Goal: Task Accomplishment & Management: Use online tool/utility

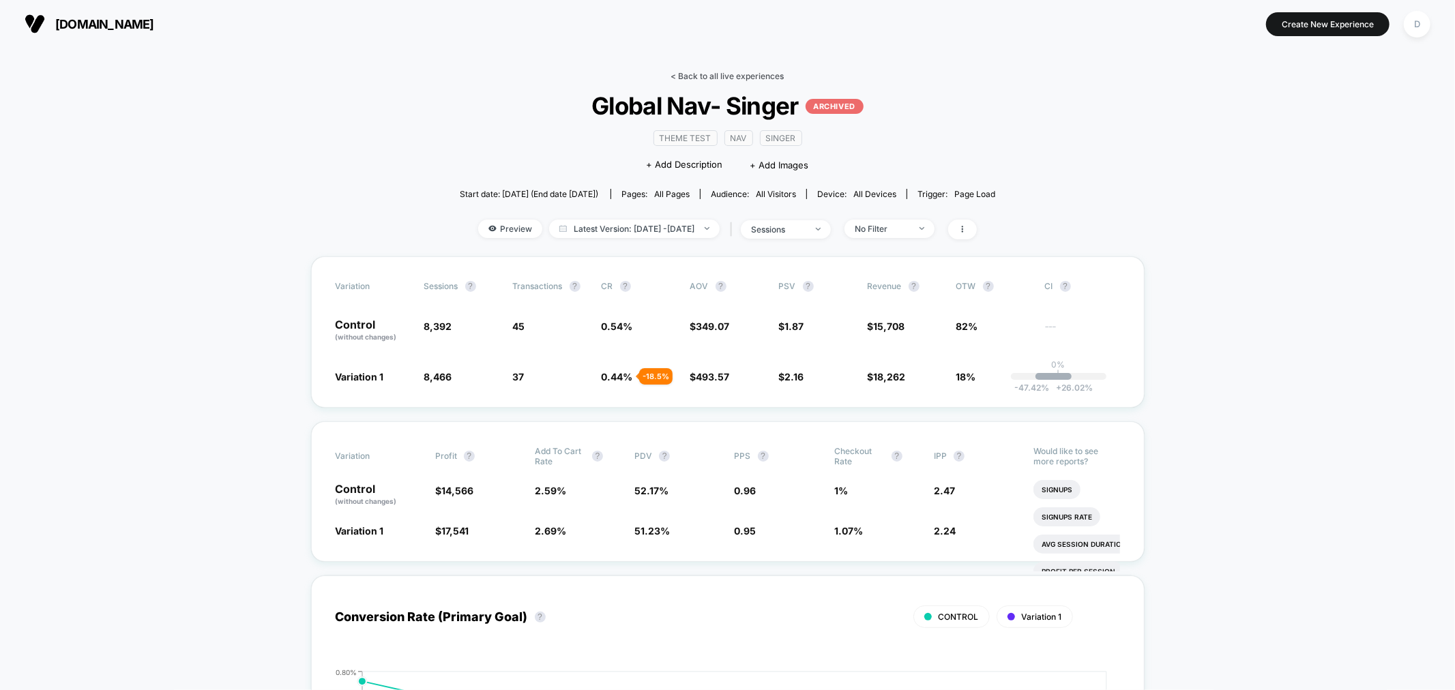
click at [733, 76] on link "< Back to all live experiences" at bounding box center [727, 76] width 113 height 10
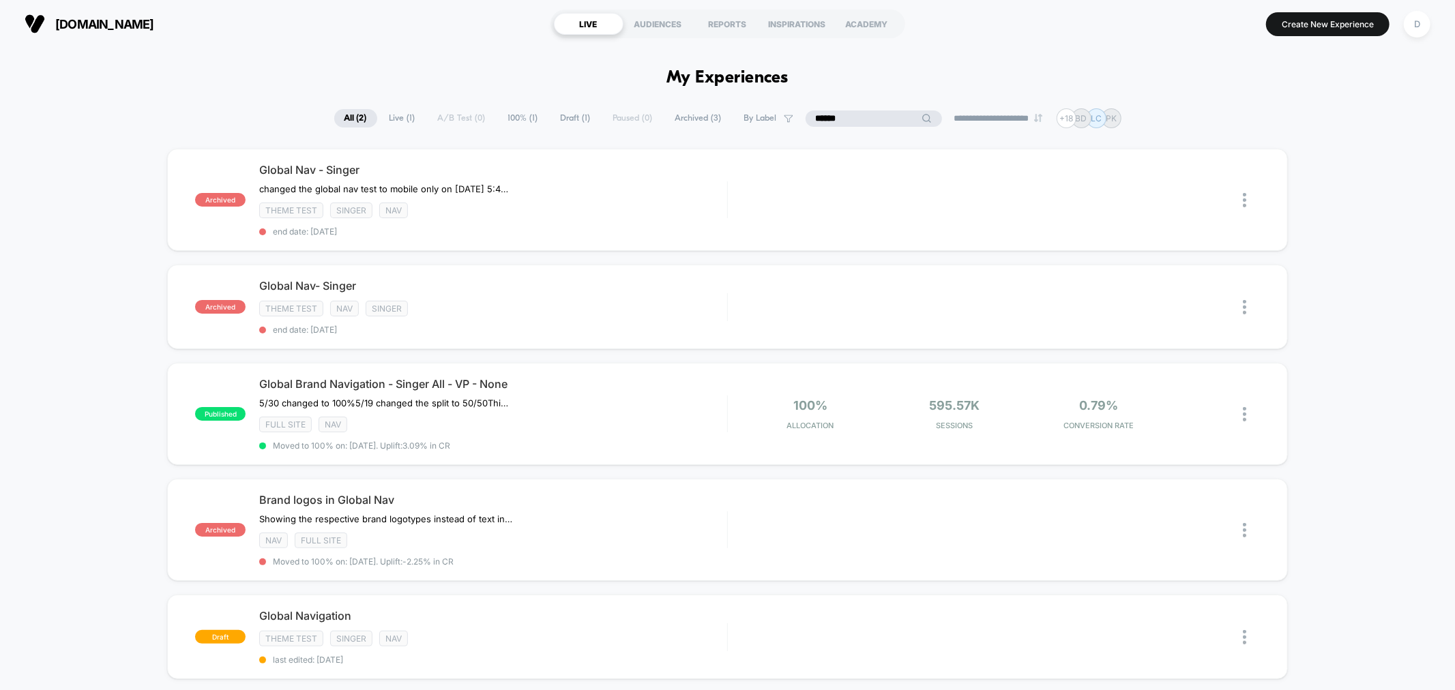
drag, startPoint x: 868, startPoint y: 119, endPoint x: 677, endPoint y: 98, distance: 192.2
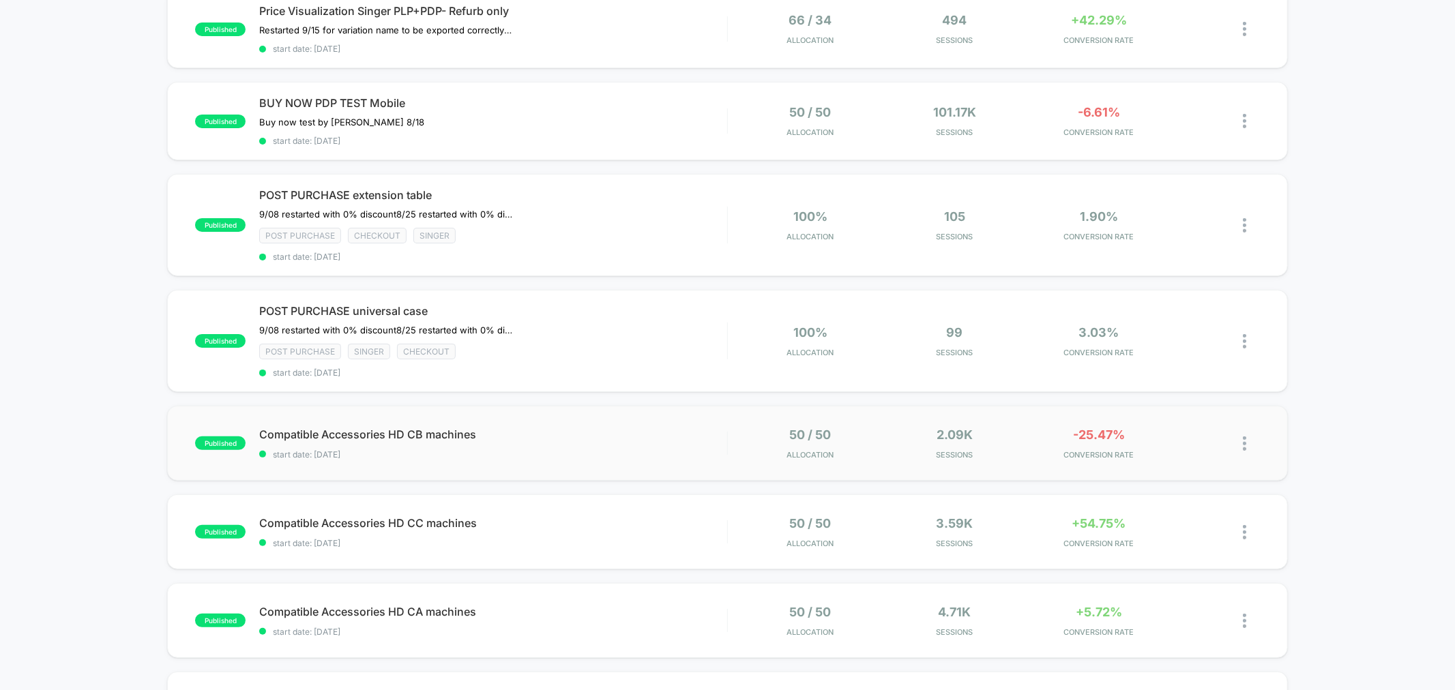
scroll to position [176, 0]
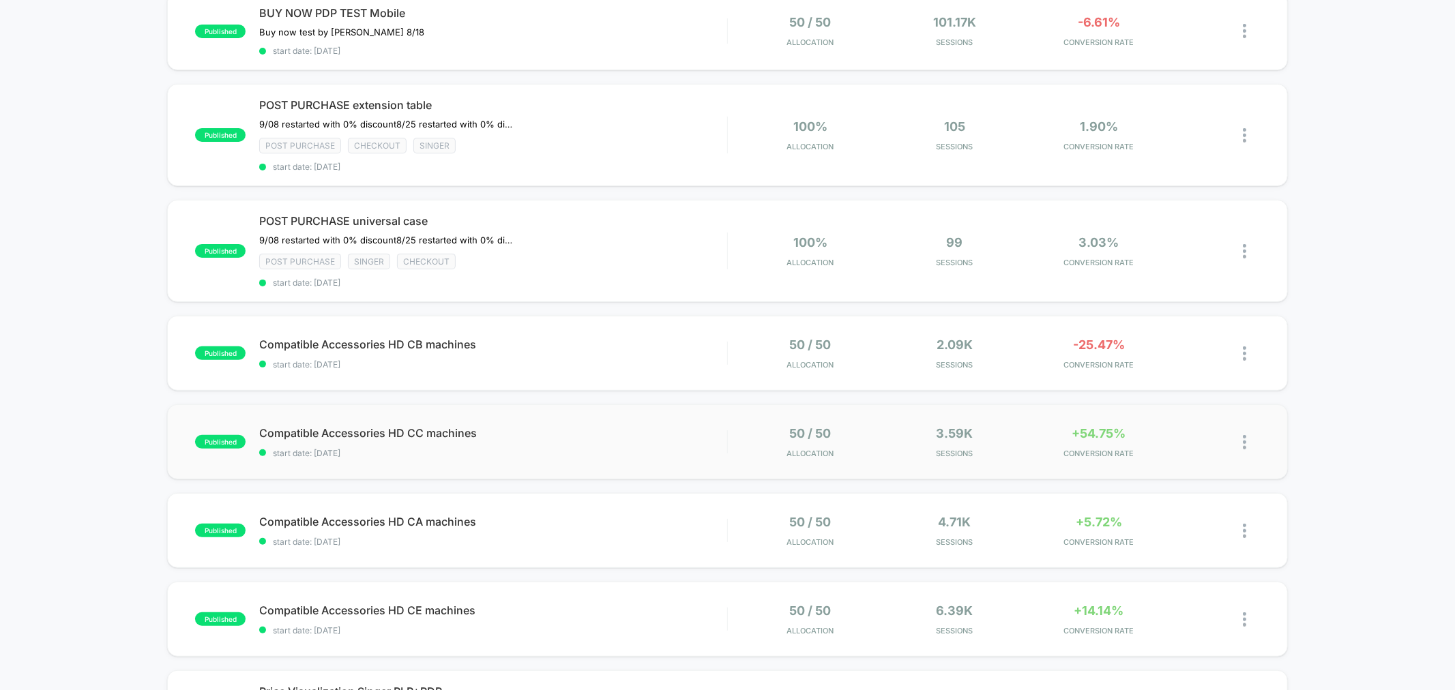
click at [812, 426] on div "published Price Visualization Singer PLP+PDP- Refurb only Restarted 9/15 for va…" at bounding box center [727, 498] width 1455 height 1197
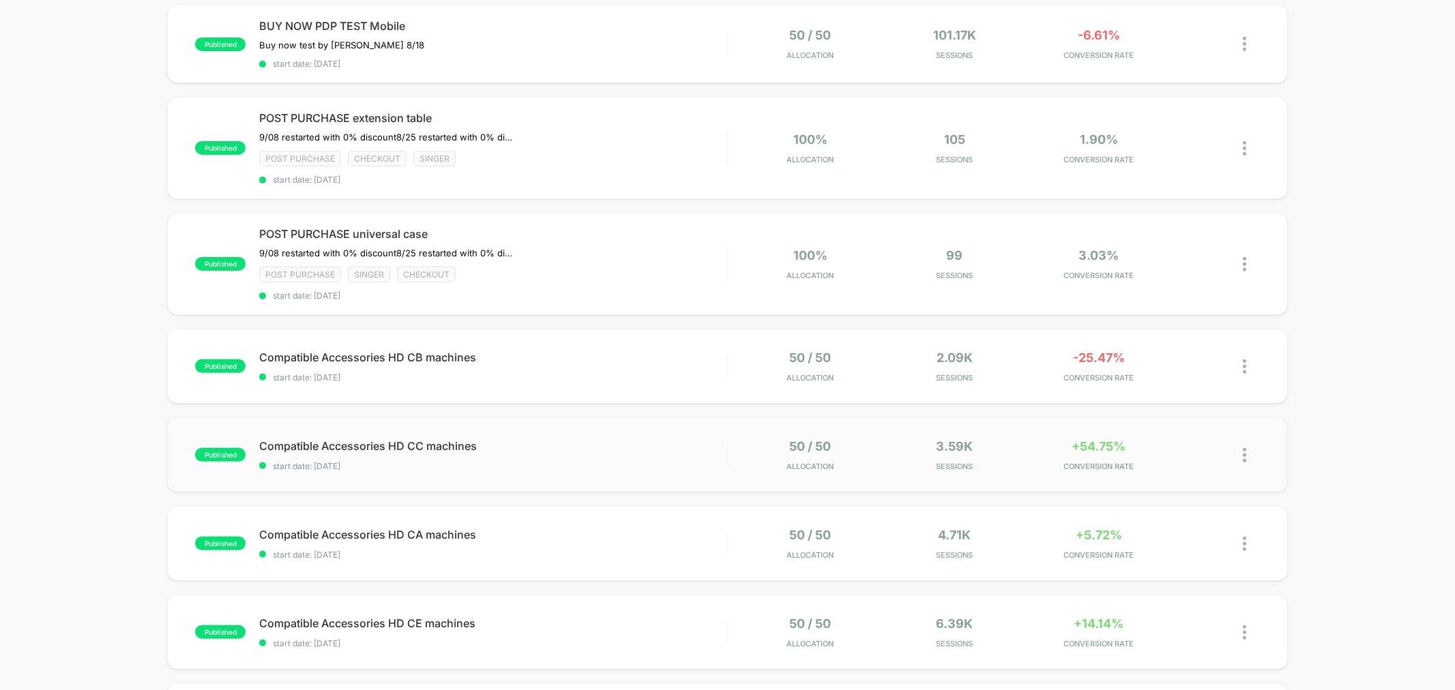
scroll to position [227, 0]
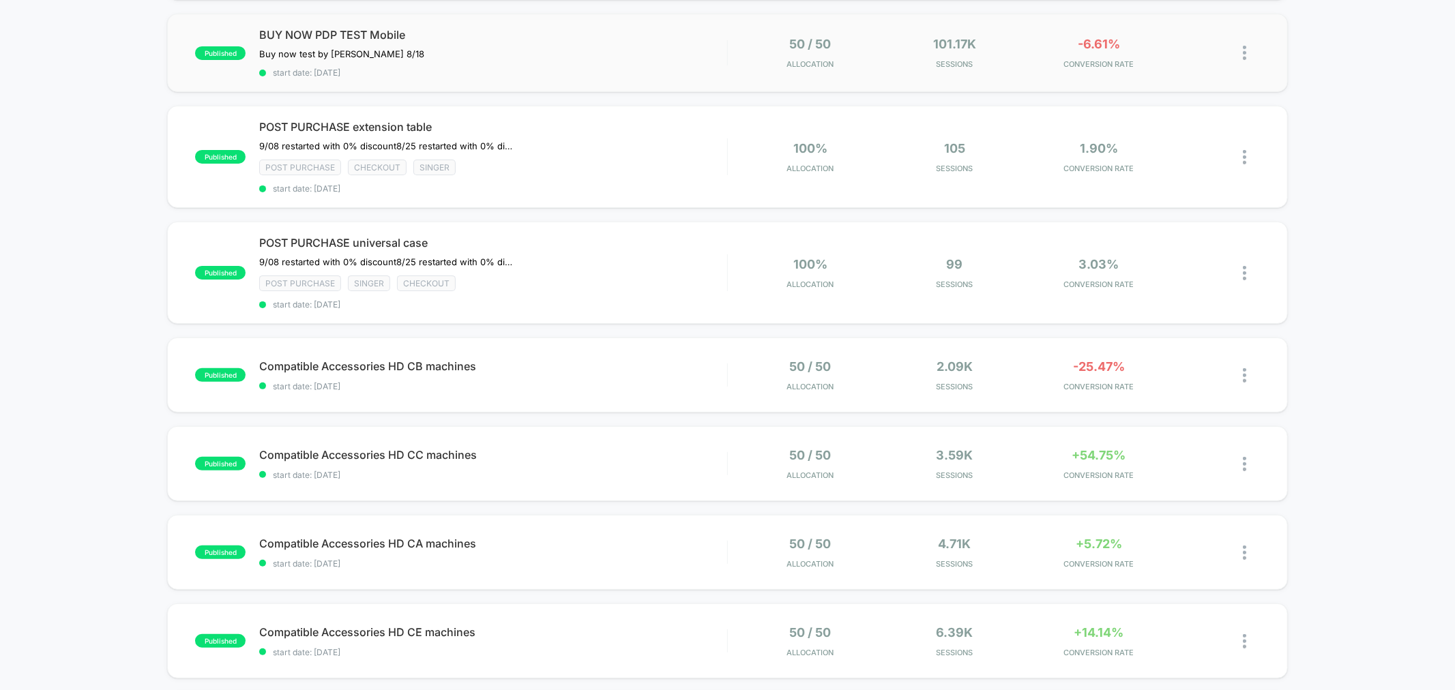
click at [882, 78] on div "published BUY NOW PDP TEST Mobile Buy now test by Grant 8/18 Click to edit expe…" at bounding box center [727, 53] width 1120 height 78
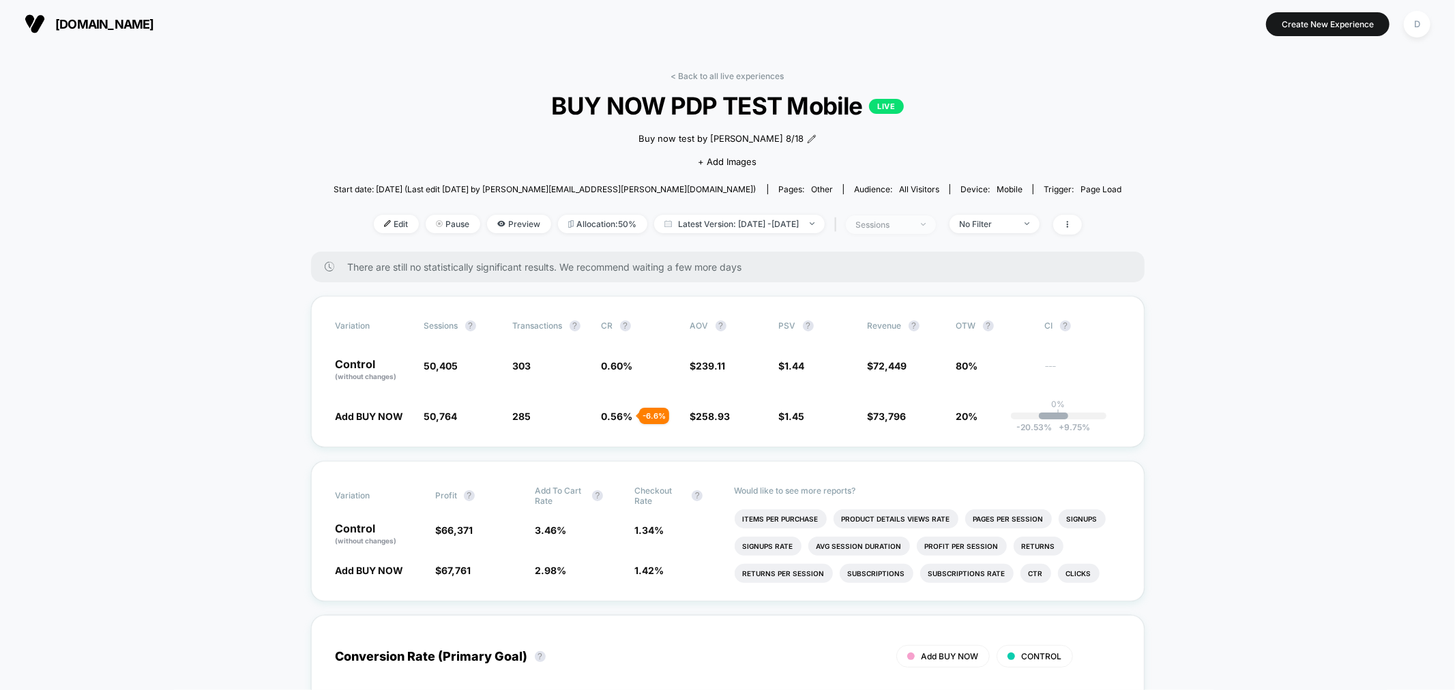
click at [916, 229] on span "sessions" at bounding box center [891, 225] width 90 height 18
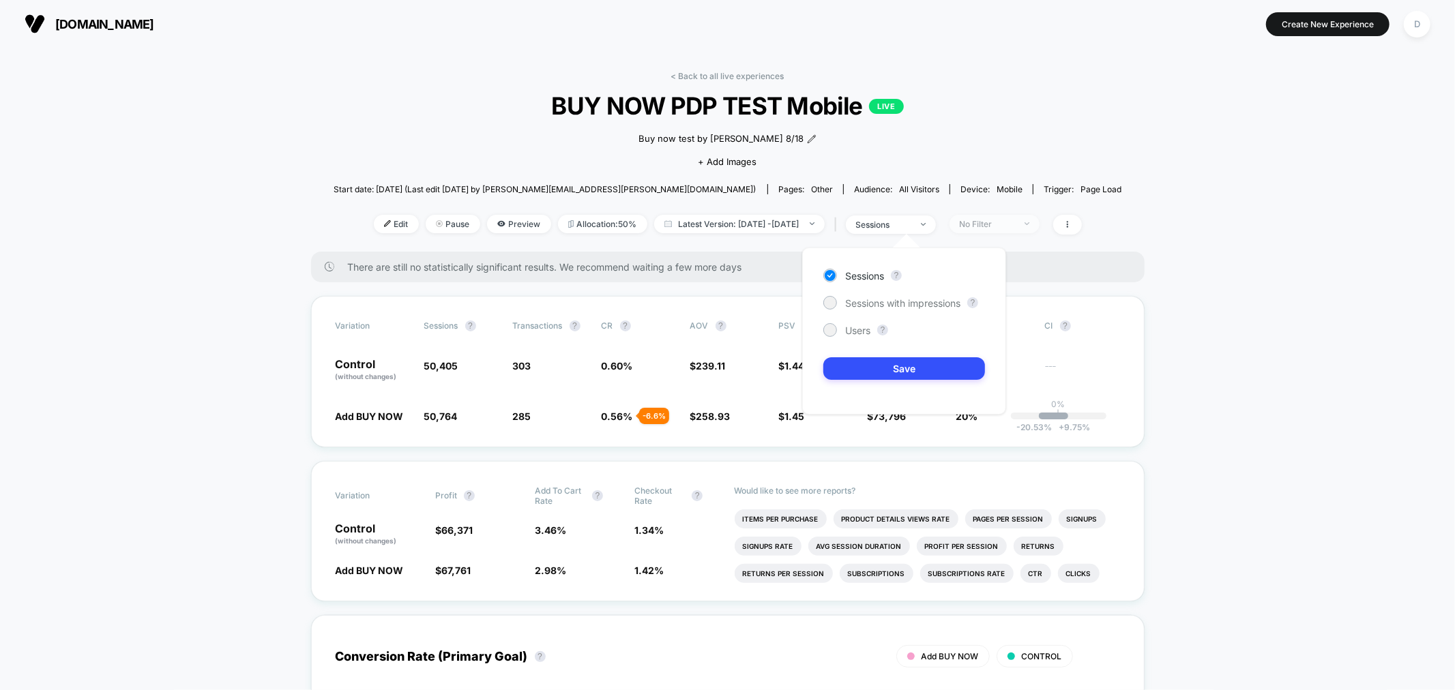
drag, startPoint x: 1028, startPoint y: 212, endPoint x: 1029, endPoint y: 218, distance: 6.9
click at [1029, 214] on div "< Back to all live experiences BUY NOW PDP TEST Mobile LIVE Buy now test by Gra…" at bounding box center [728, 161] width 789 height 181
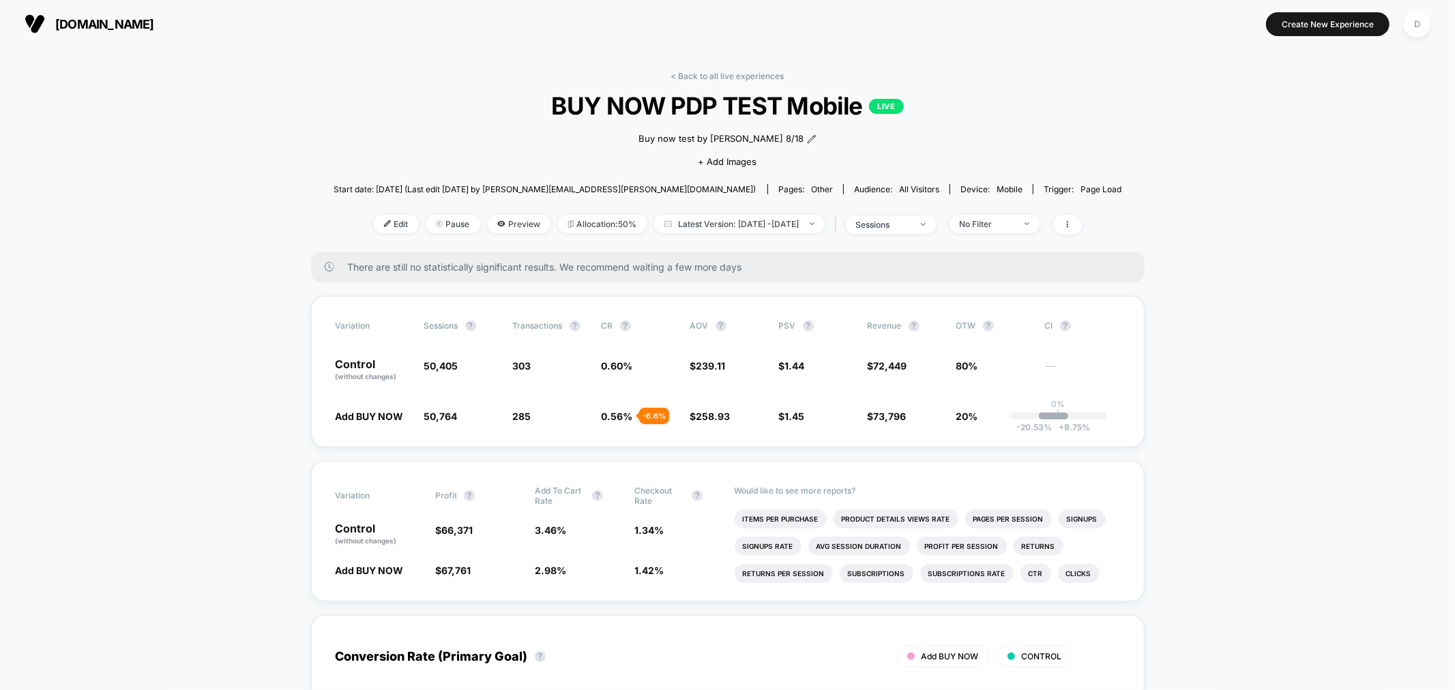
click at [1021, 233] on div "Edit Pause Preview Allocation: 50% Latest Version: [DATE] - [DATE] | sessions N…" at bounding box center [728, 225] width 789 height 20
click at [1015, 222] on div "No Filter" at bounding box center [987, 224] width 55 height 10
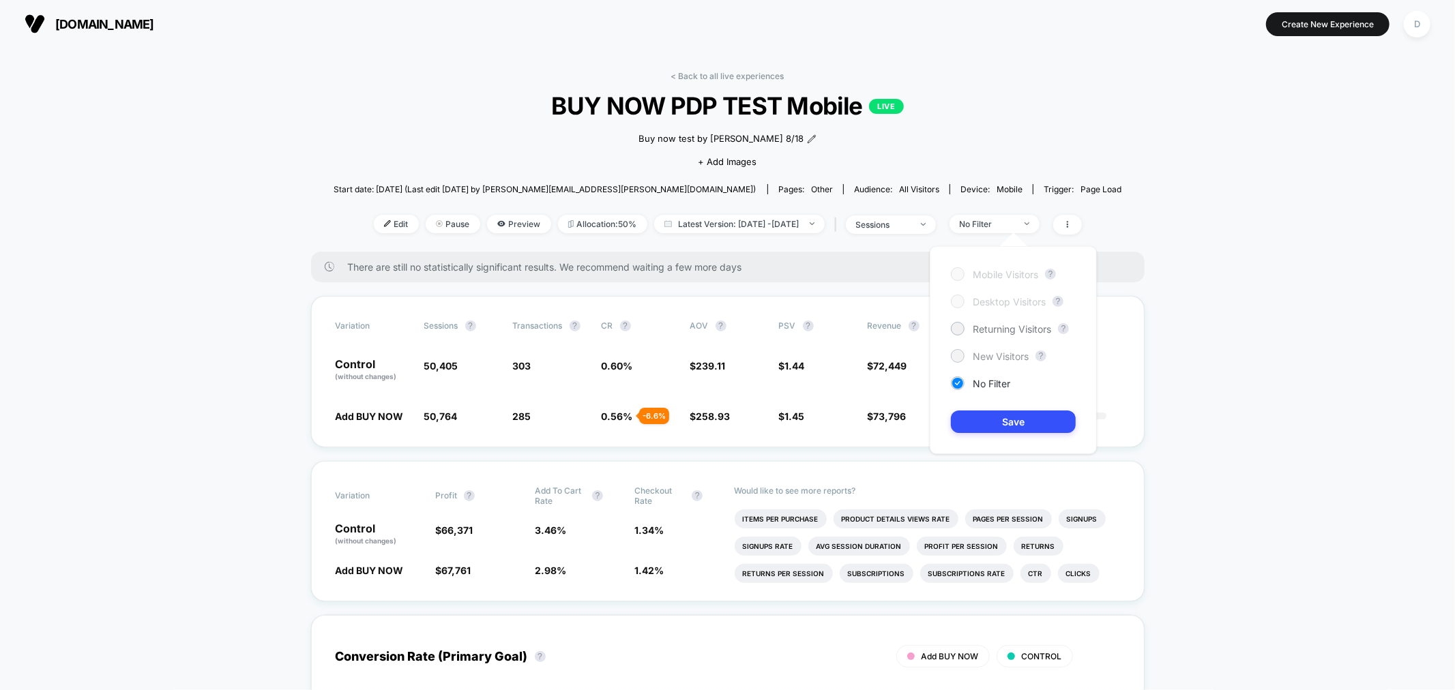
click at [965, 356] on div "New Visitors" at bounding box center [990, 356] width 78 height 14
click at [997, 398] on div "Mobile Visitors ? Desktop Visitors ? Returning Visitors ? New Visitors ? No Fil…" at bounding box center [1013, 350] width 167 height 208
click at [999, 407] on div "Mobile Visitors ? Desktop Visitors ? Returning Visitors ? New Visitors ? No Fil…" at bounding box center [1013, 350] width 167 height 208
click at [995, 407] on div "Mobile Visitors ? Desktop Visitors ? Returning Visitors ? New Visitors ? No Fil…" at bounding box center [1013, 350] width 167 height 208
click at [997, 412] on button "Save" at bounding box center [1013, 422] width 125 height 23
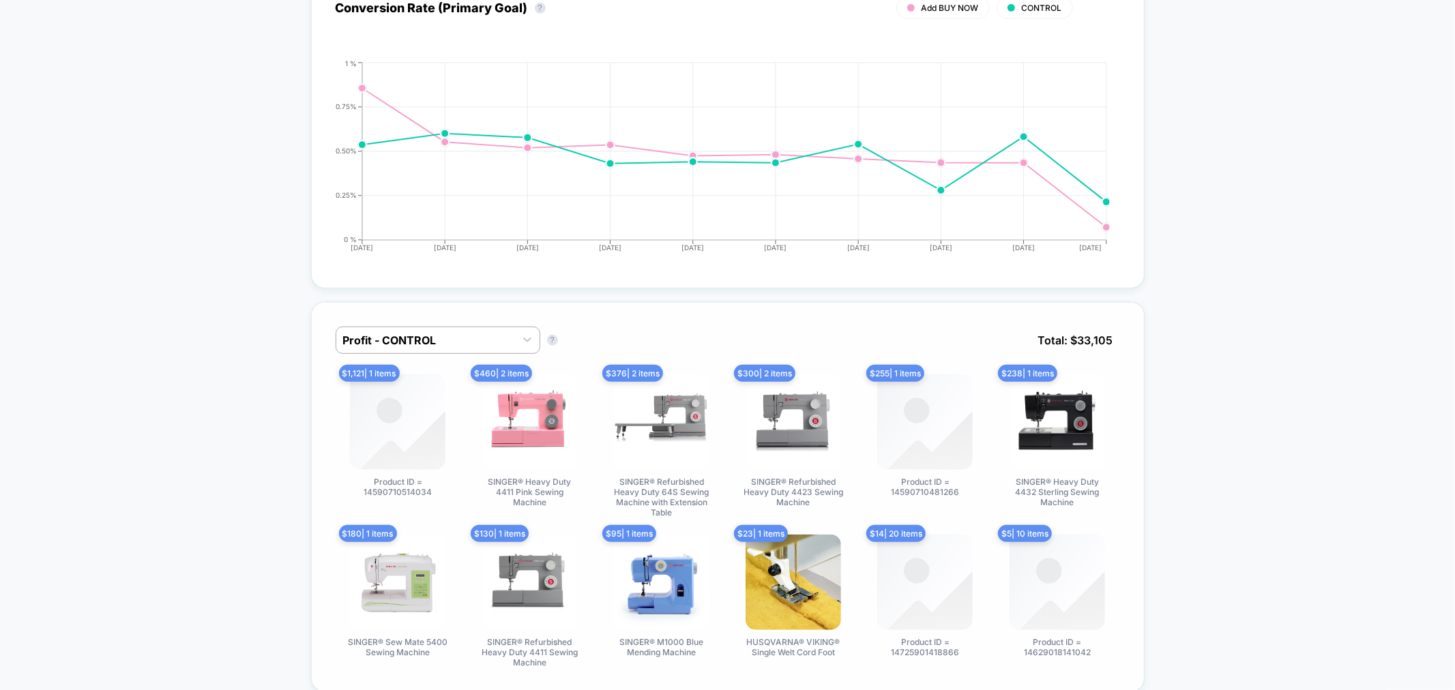
scroll to position [657, 0]
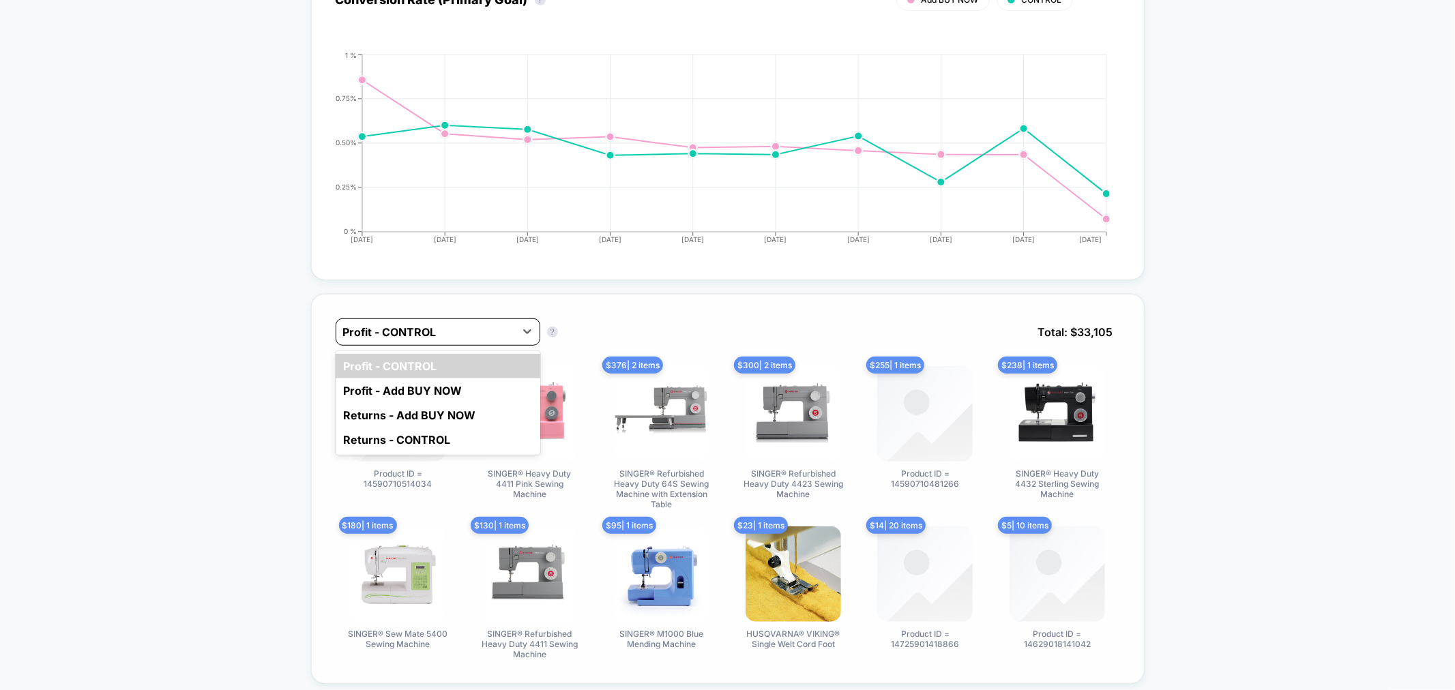
click at [459, 328] on div at bounding box center [425, 332] width 165 height 16
click at [471, 394] on div "Profit - Add BUY NOW" at bounding box center [438, 391] width 205 height 25
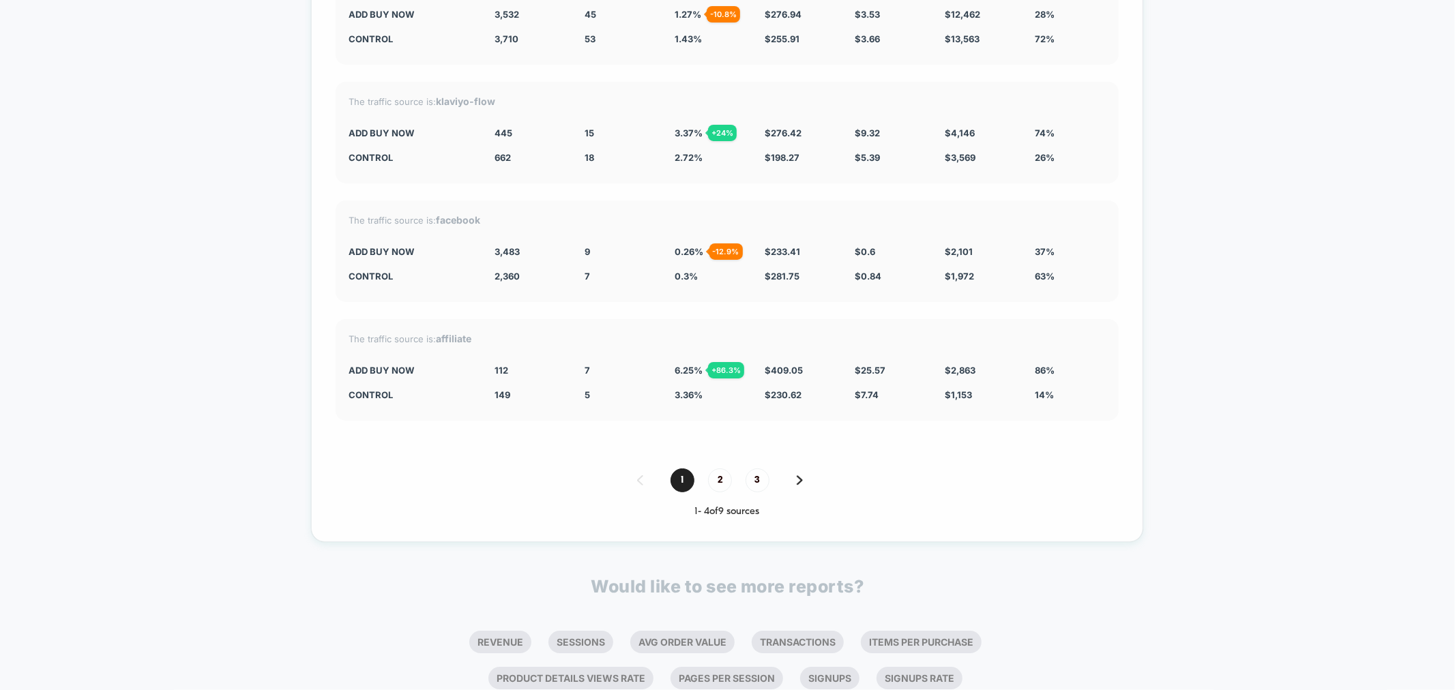
scroll to position [3360, 0]
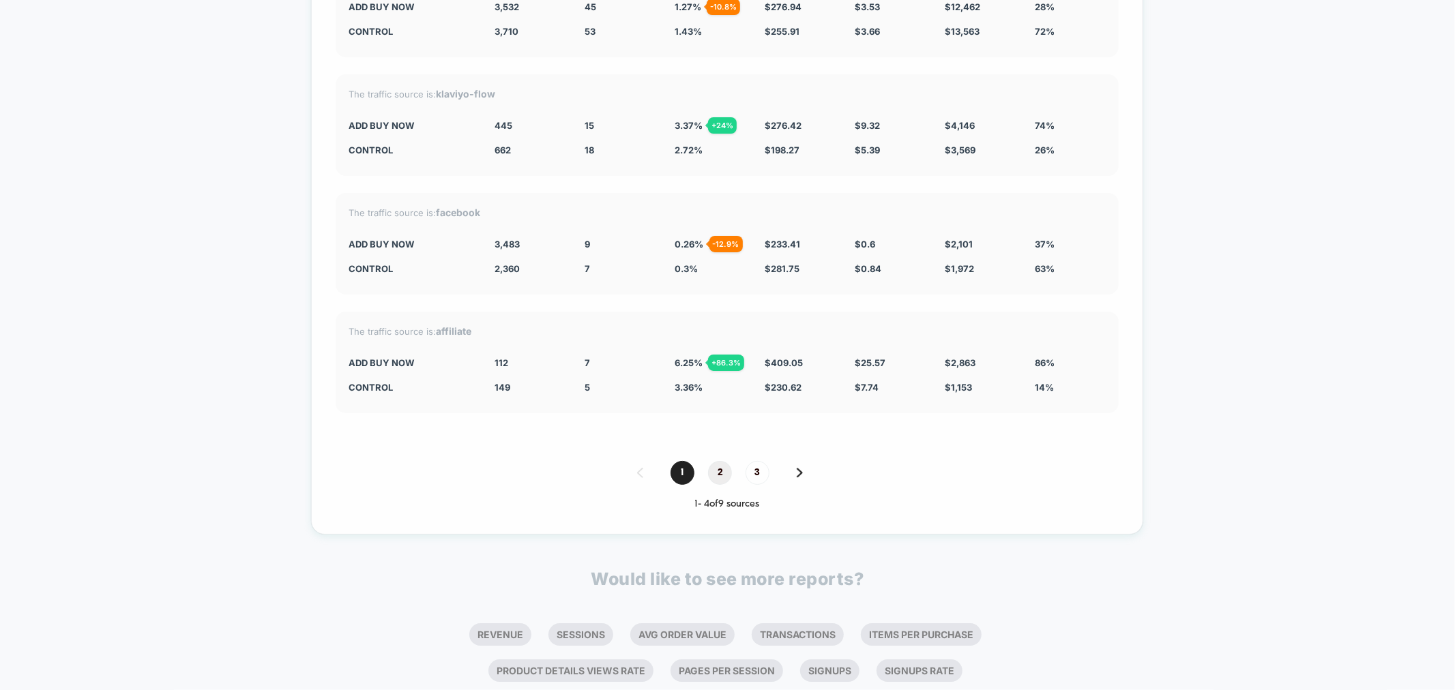
click at [715, 461] on span "2" at bounding box center [720, 473] width 24 height 24
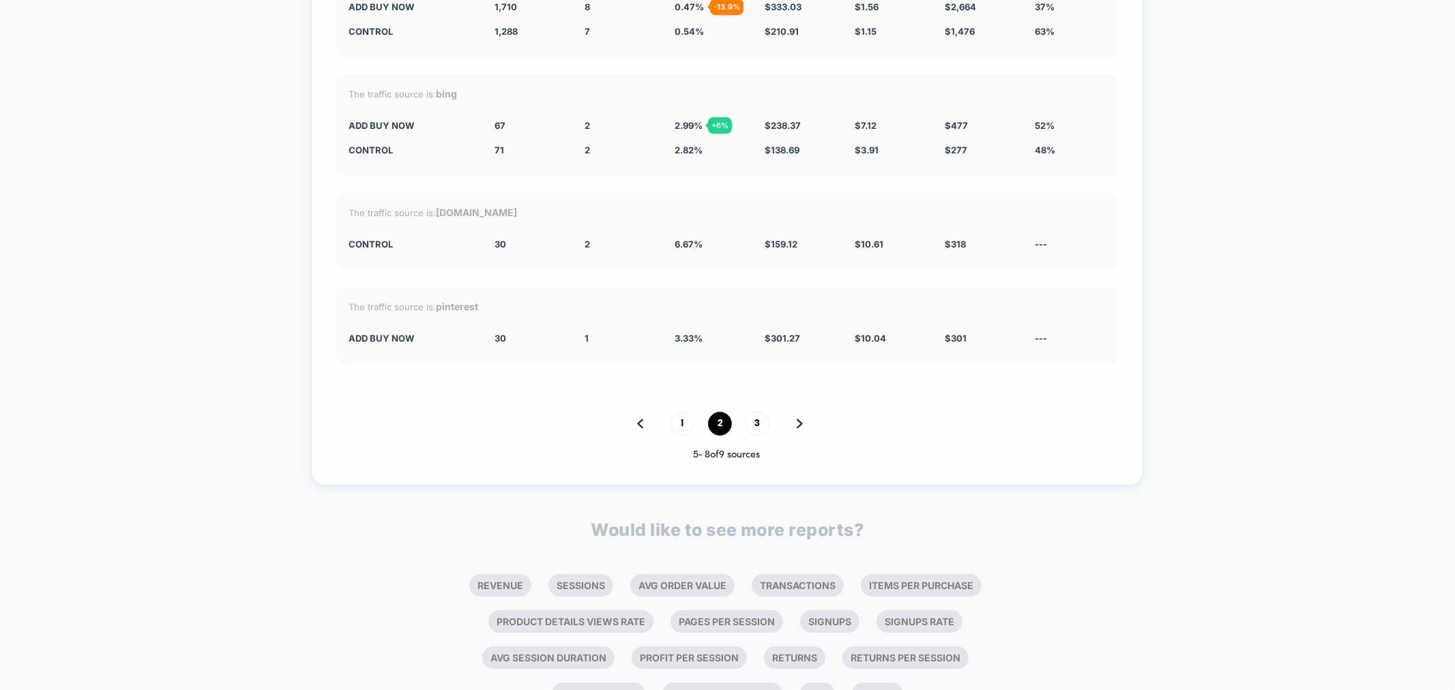
click at [715, 459] on div "Split By Traffic source Variation Sessions ? Transactions ? CR ? AOV ? PSV ? Re…" at bounding box center [727, 173] width 832 height 625
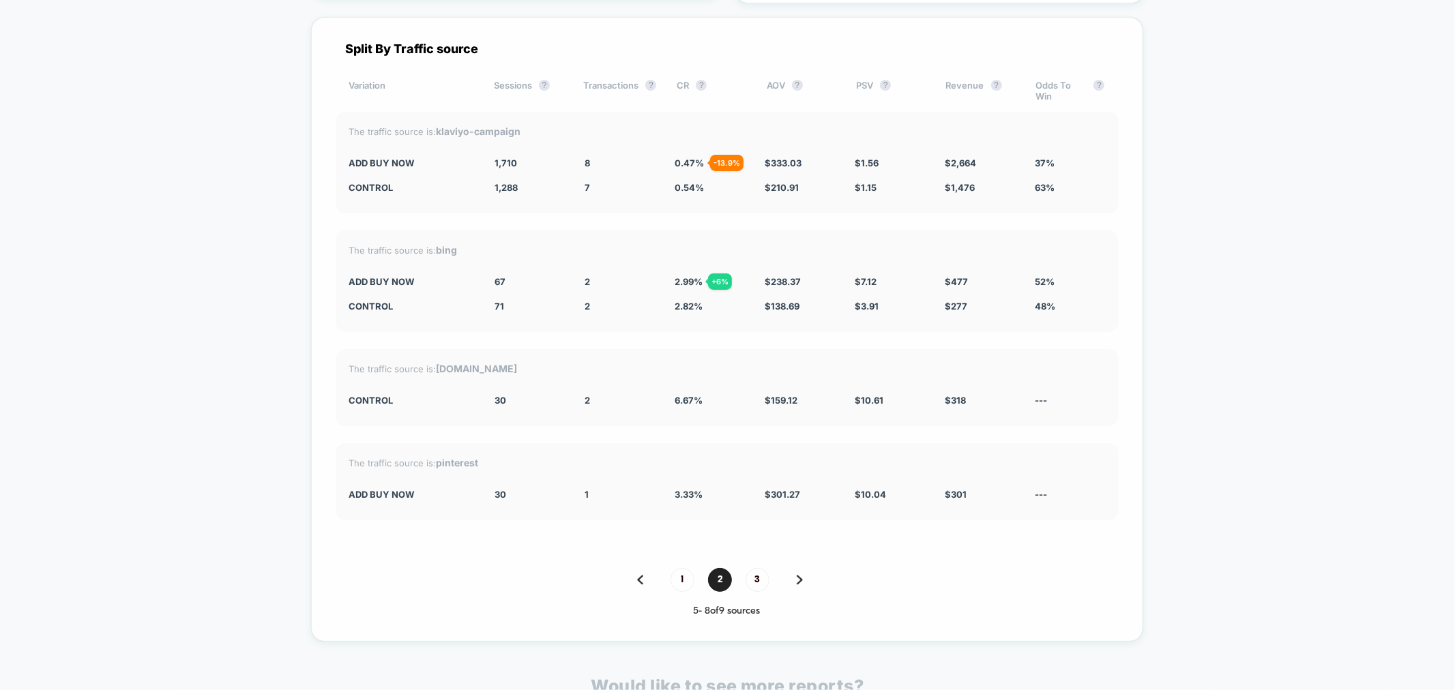
scroll to position [3209, 0]
click at [756, 571] on span "3" at bounding box center [758, 576] width 24 height 24
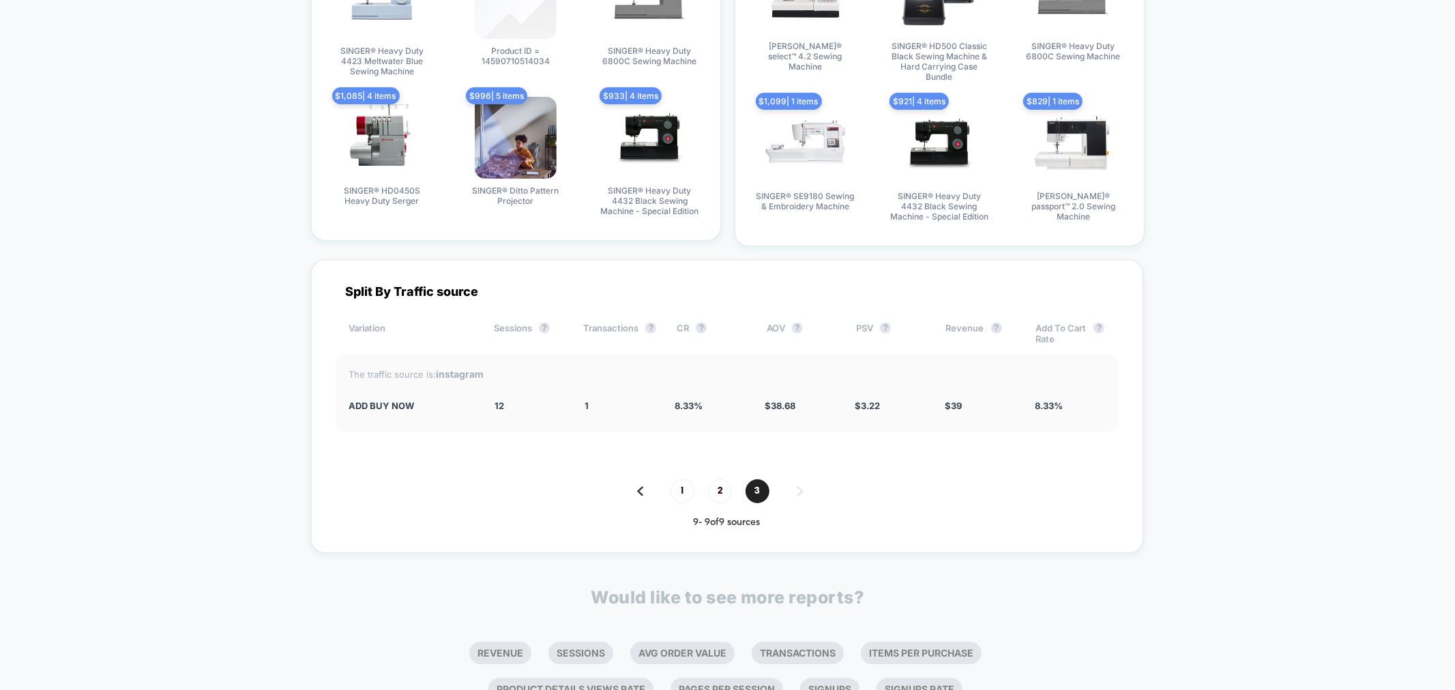
scroll to position [2956, 0]
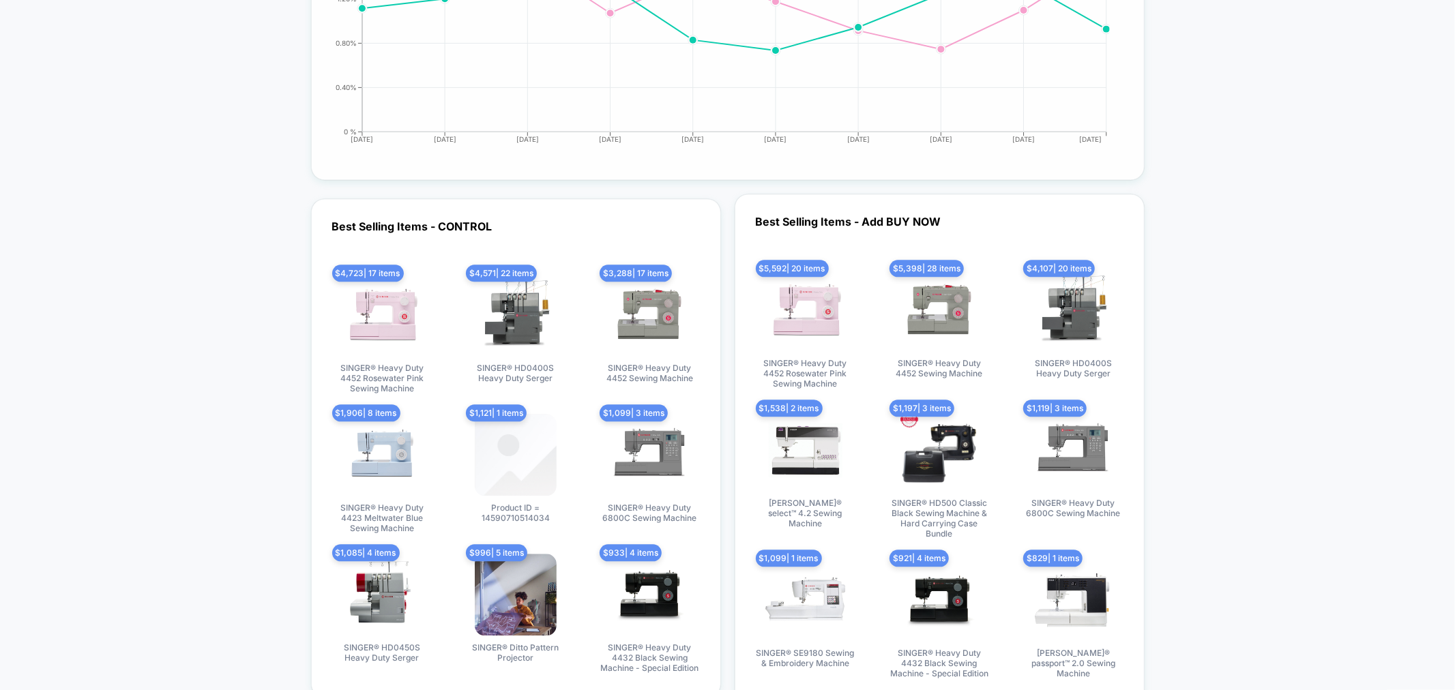
scroll to position [2324, 0]
